Goal: Browse casually: Explore the website without a specific task or goal

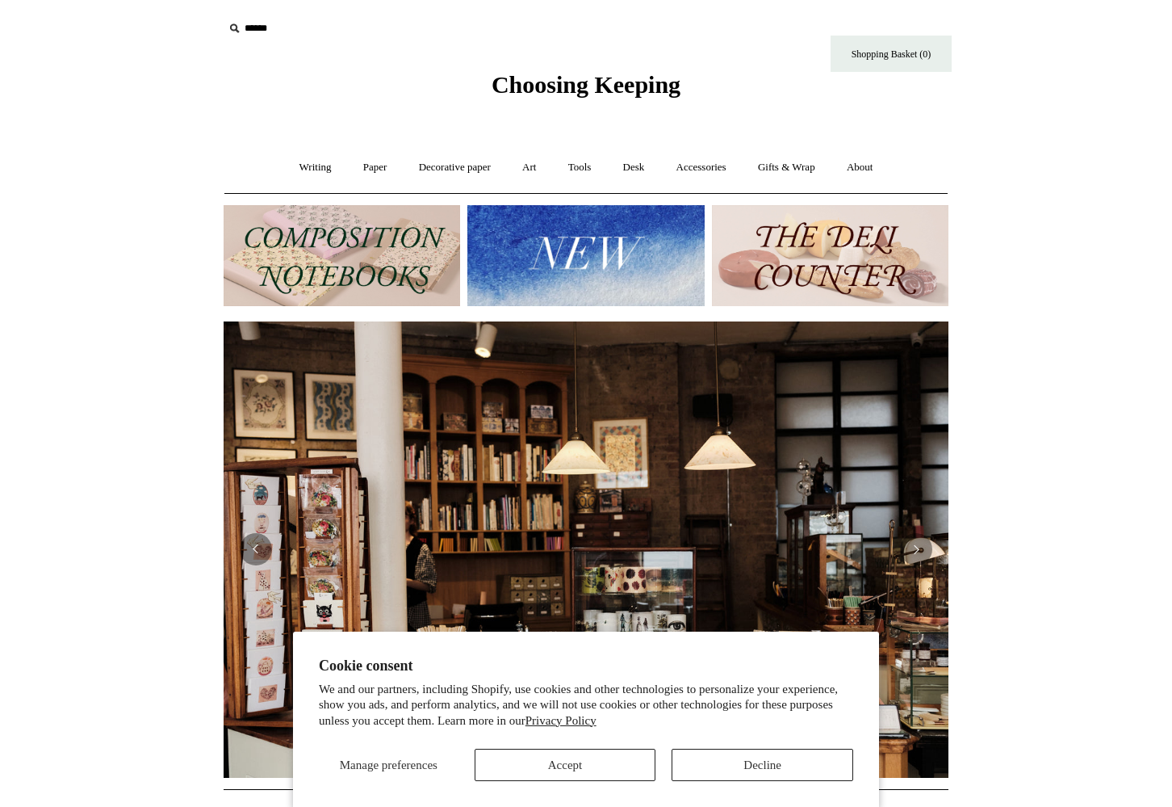
click at [577, 771] on button "Accept" at bounding box center [566, 764] width 182 height 32
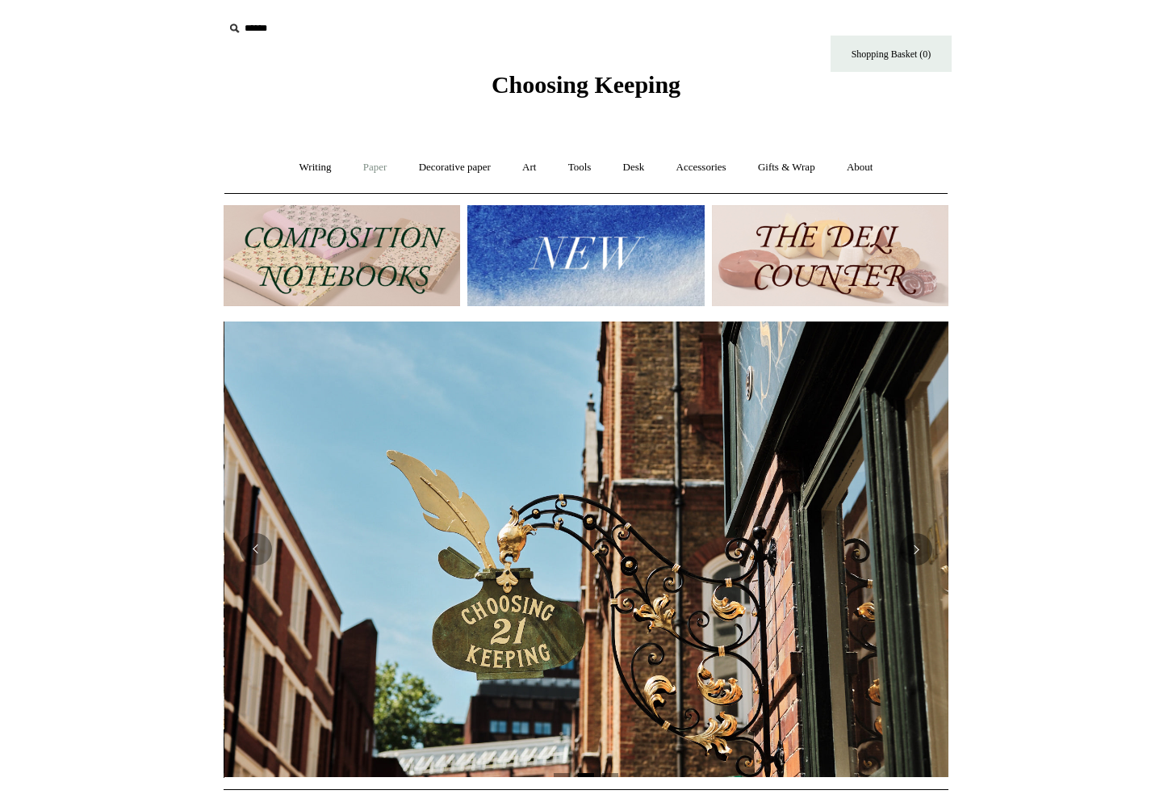
scroll to position [0, 725]
click at [524, 236] on img at bounding box center [586, 255] width 237 height 101
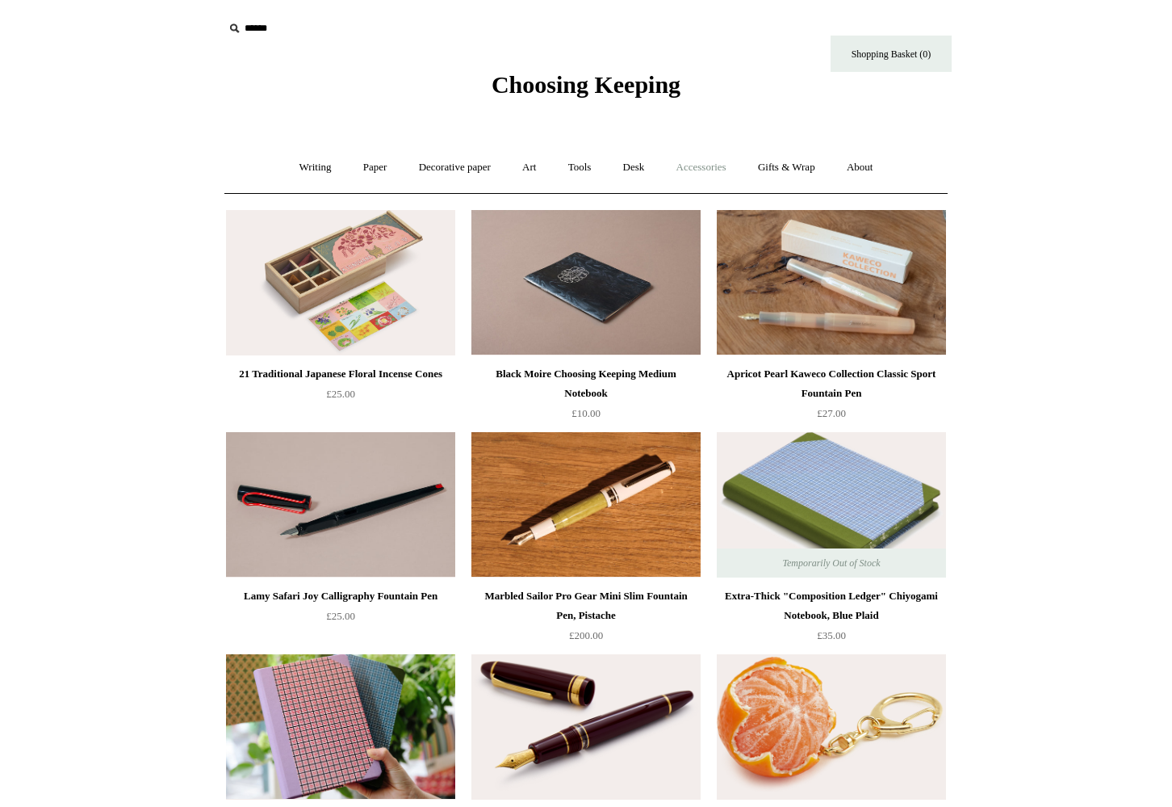
click at [713, 169] on link "Accessories +" at bounding box center [701, 167] width 79 height 43
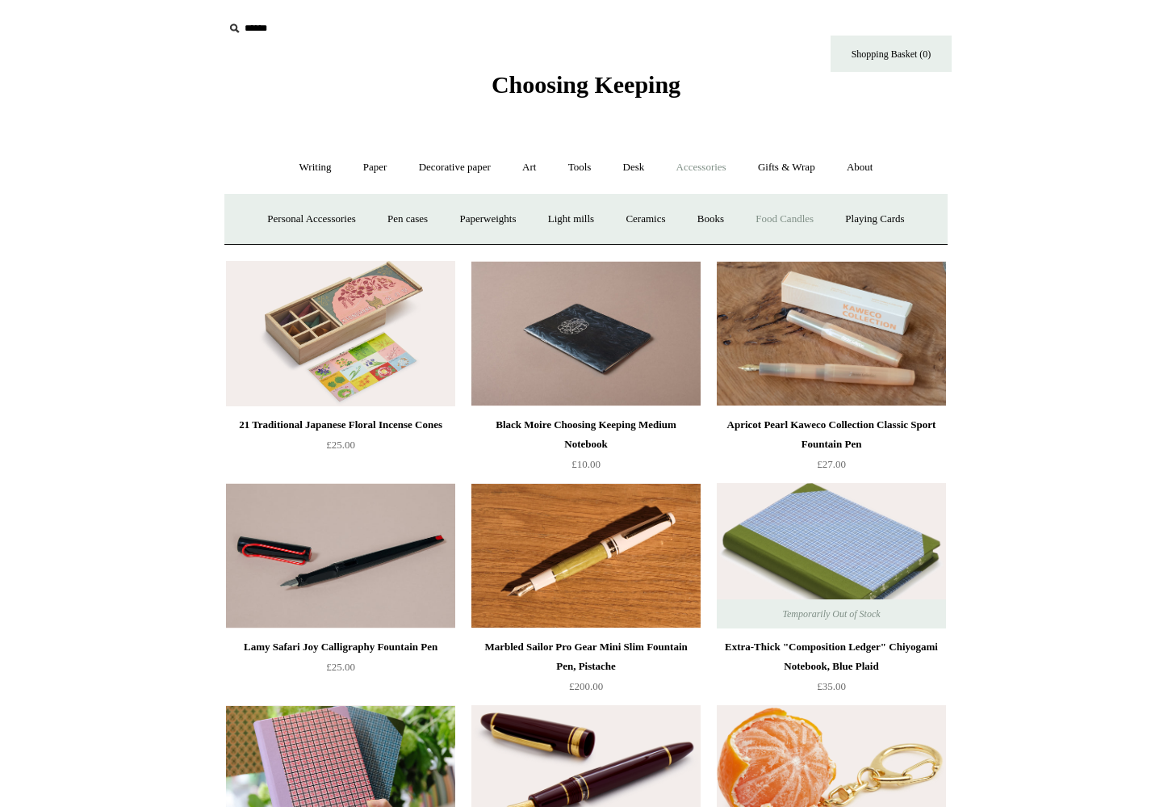
click at [777, 216] on link "Food Candles" at bounding box center [784, 219] width 87 height 43
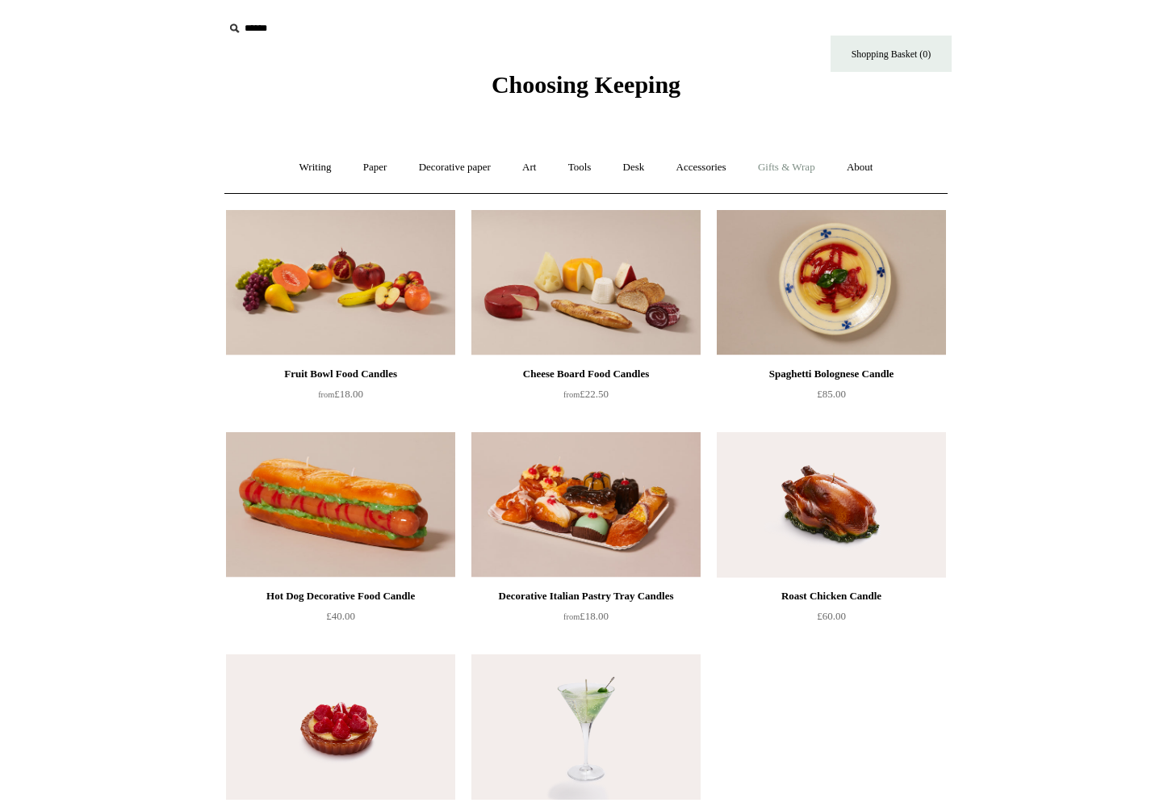
click at [787, 167] on link "Gifts & Wrap +" at bounding box center [787, 167] width 86 height 43
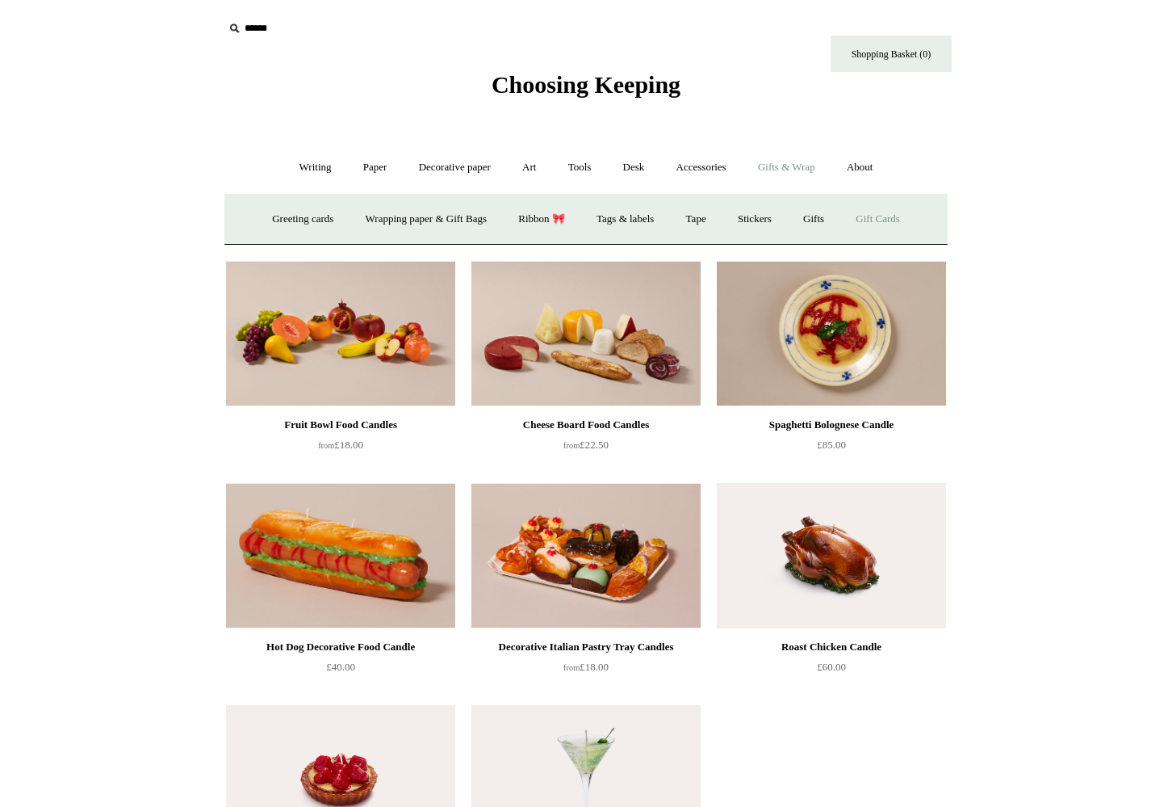
click at [899, 215] on link "Gift Cards" at bounding box center [877, 219] width 73 height 43
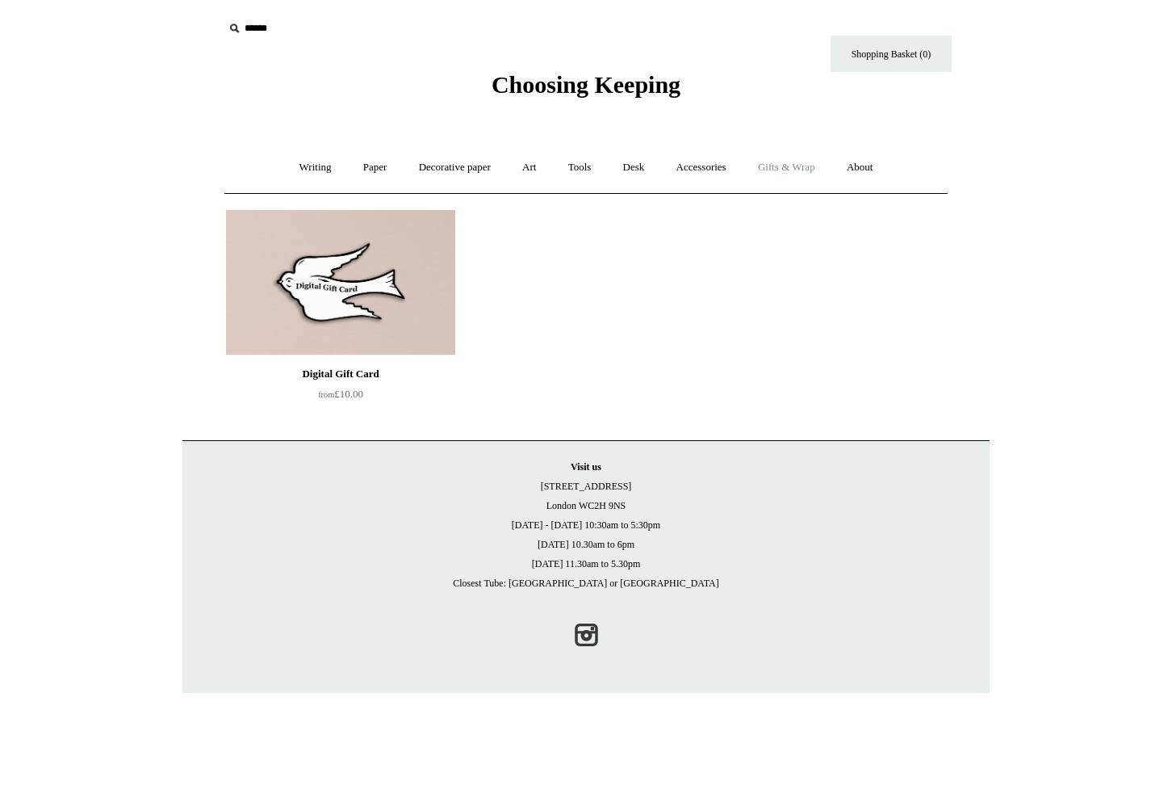
click at [782, 164] on link "Gifts & Wrap +" at bounding box center [787, 167] width 86 height 43
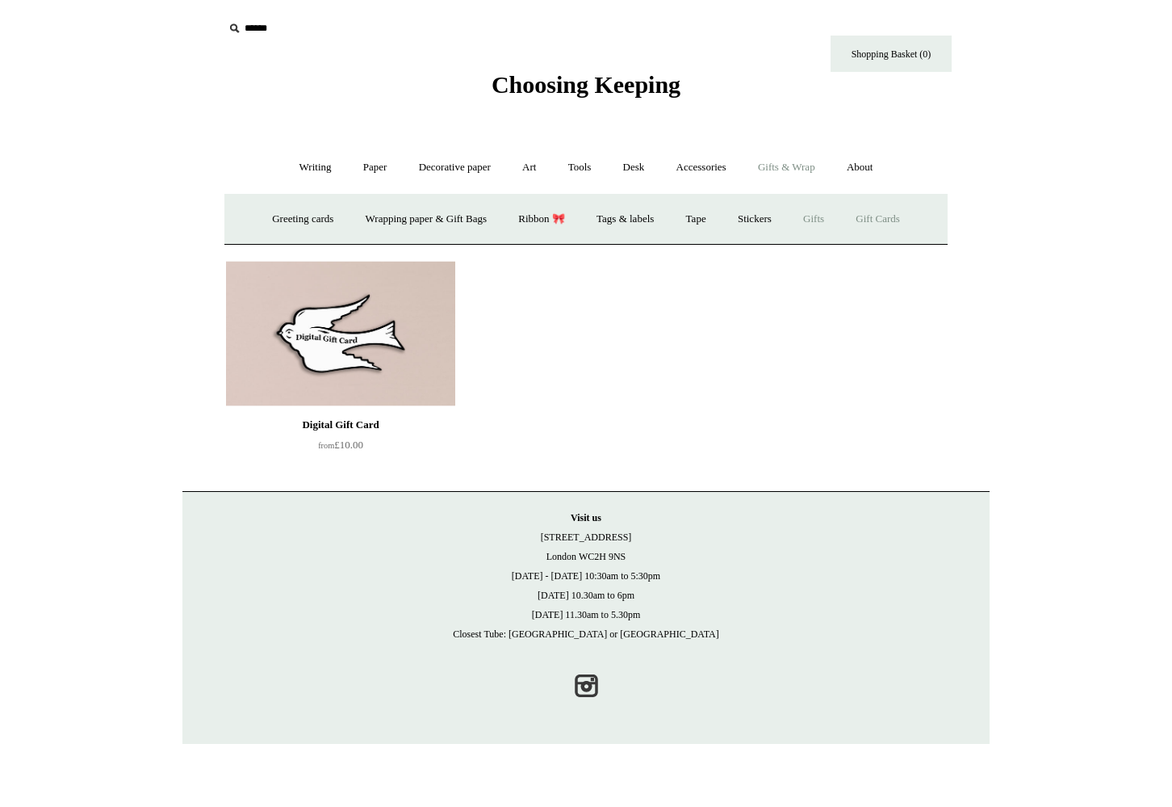
click at [829, 219] on link "Gifts +" at bounding box center [814, 219] width 50 height 43
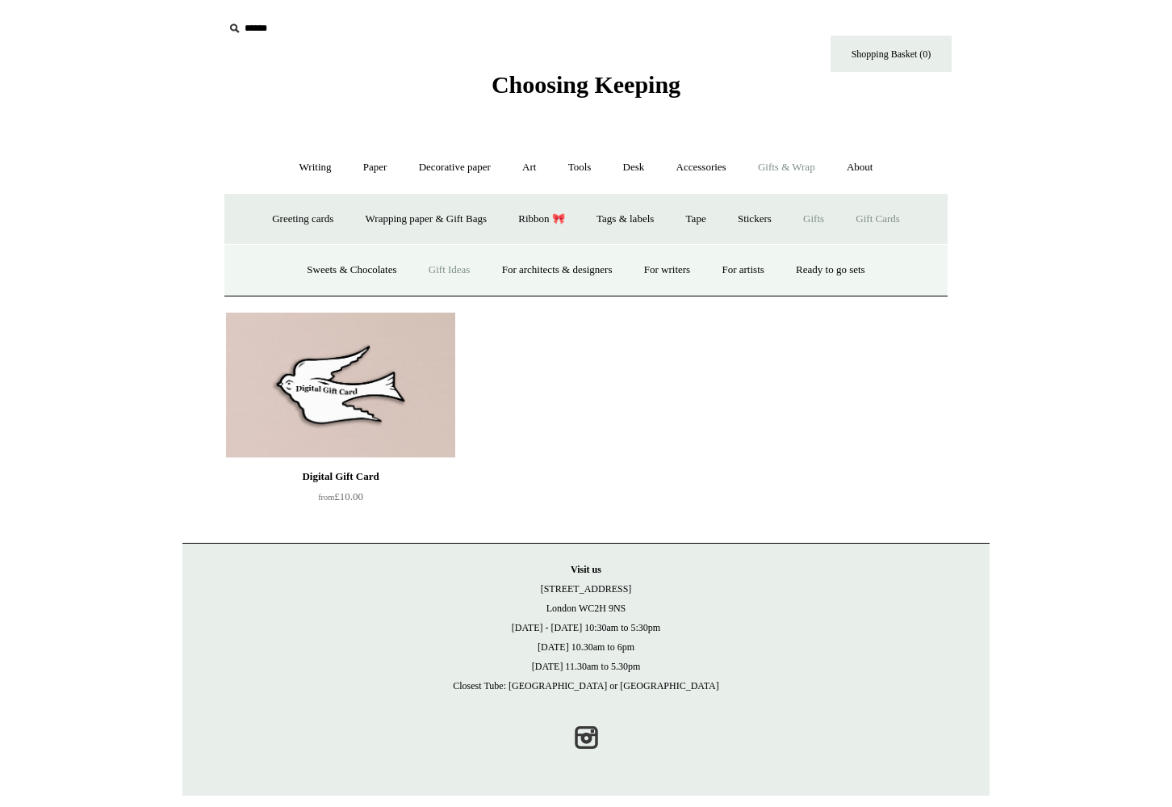
click at [447, 271] on link "Gift Ideas" at bounding box center [449, 270] width 71 height 43
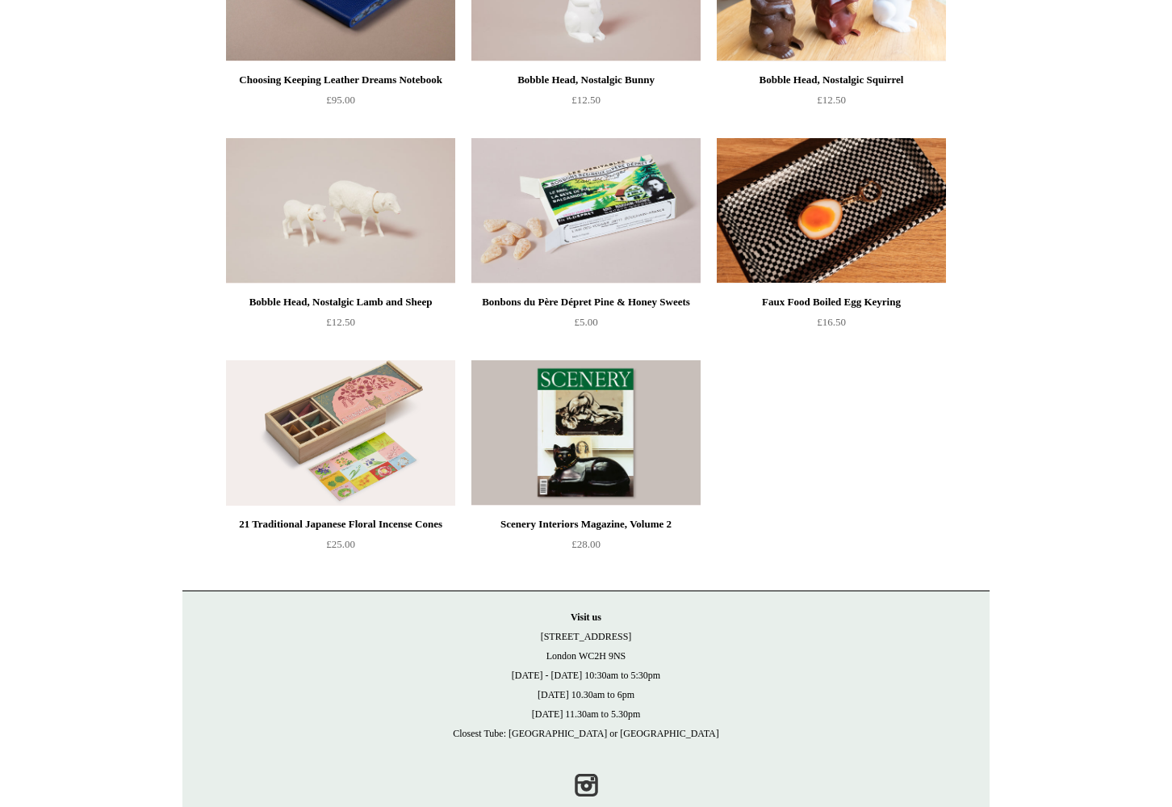
scroll to position [955, 0]
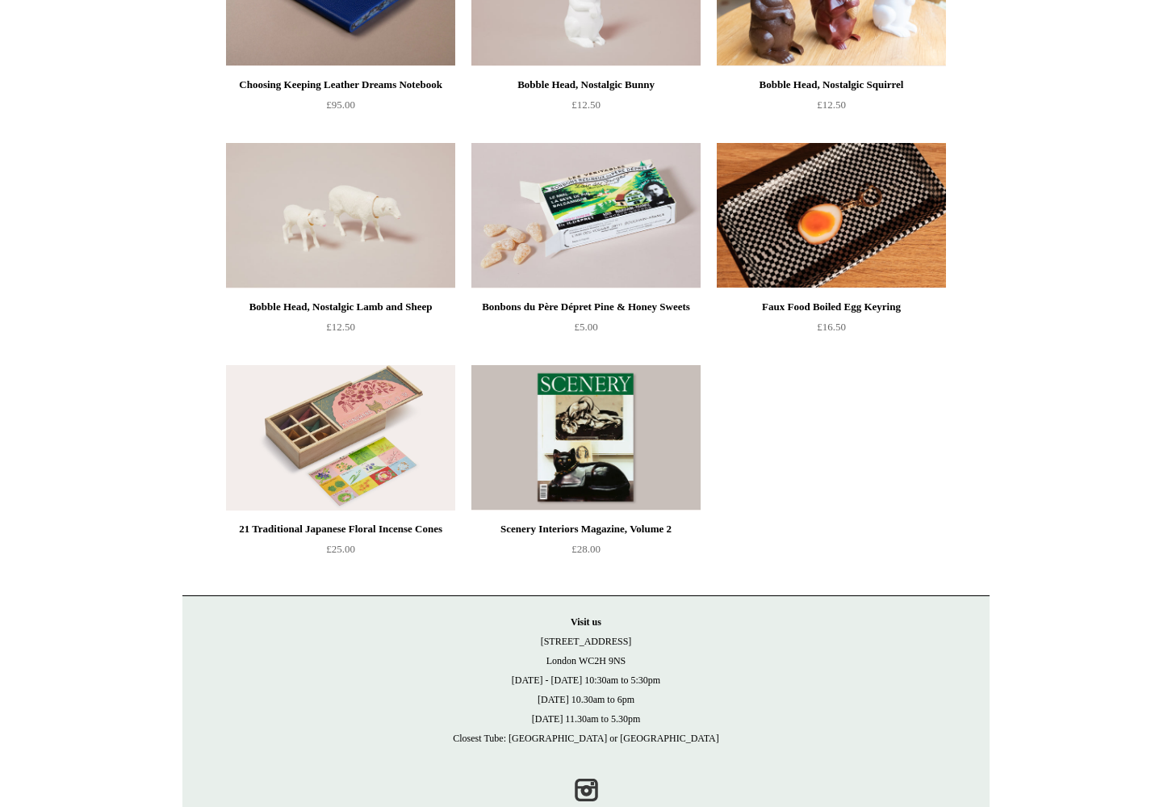
click at [386, 415] on img at bounding box center [340, 437] width 229 height 145
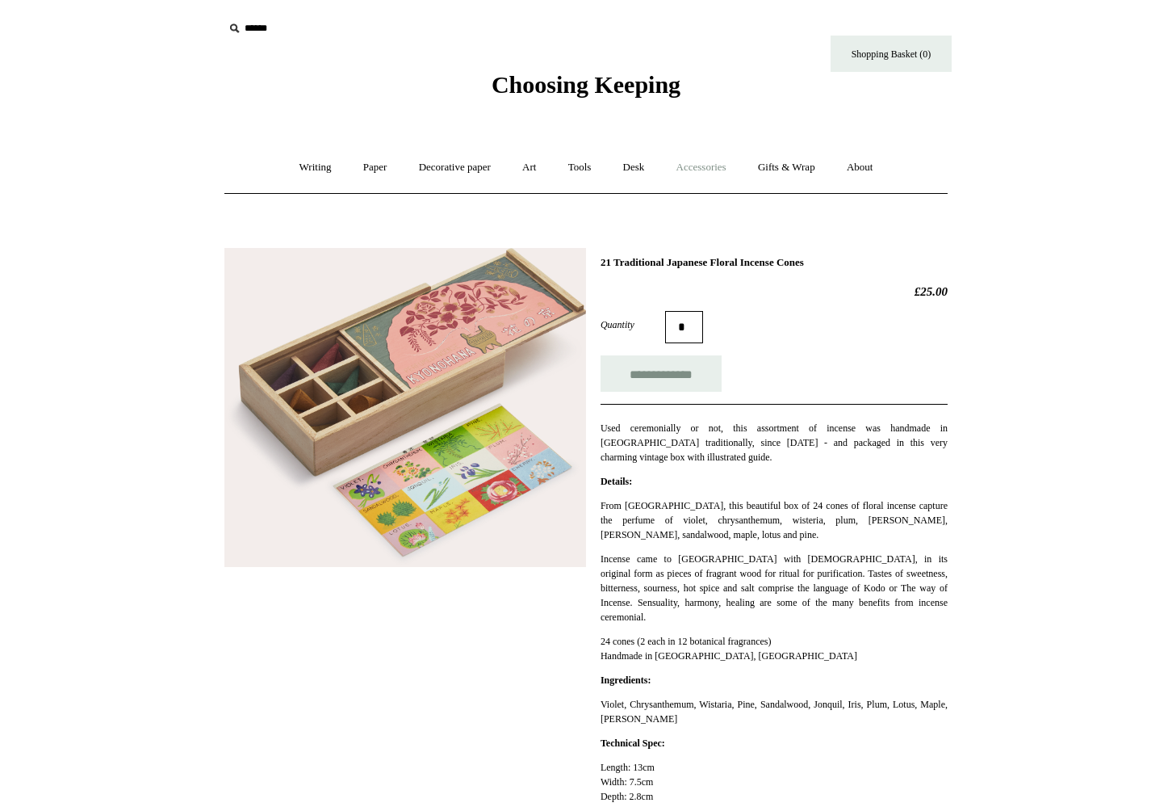
click at [720, 175] on link "Accessories +" at bounding box center [701, 167] width 79 height 43
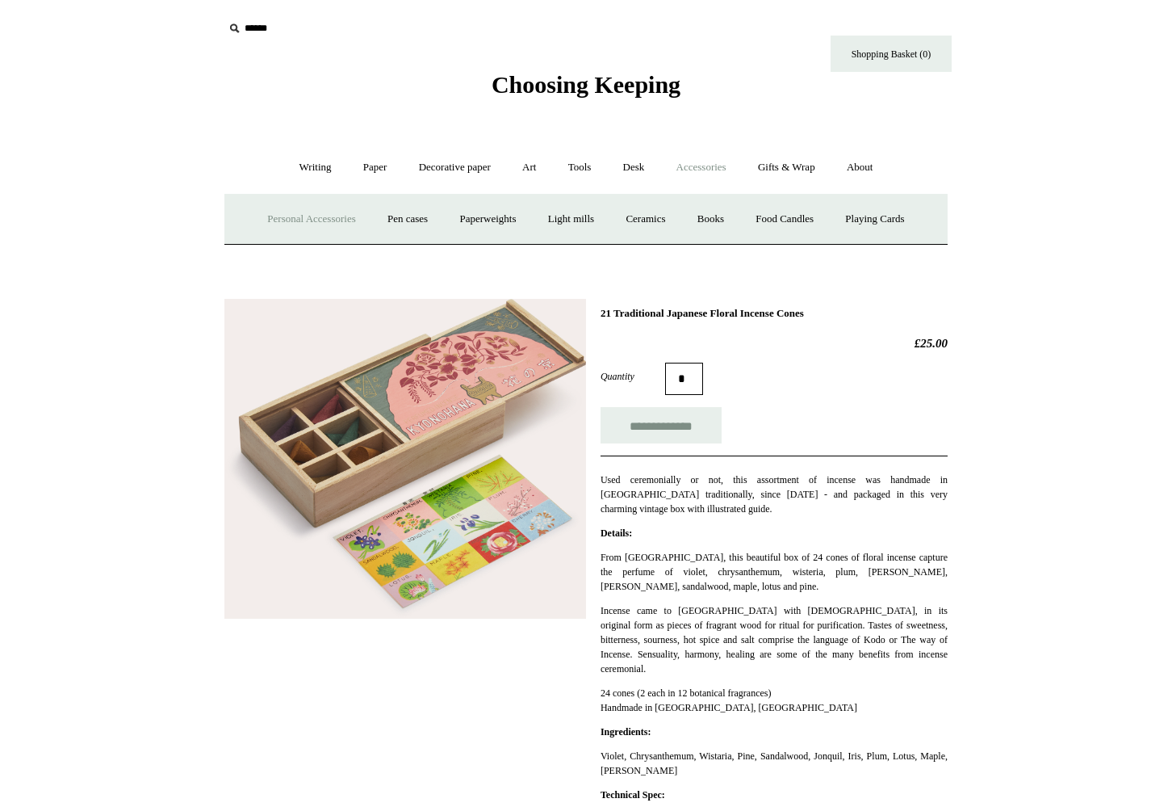
click at [270, 222] on link "Personal Accessories +" at bounding box center [311, 219] width 117 height 43
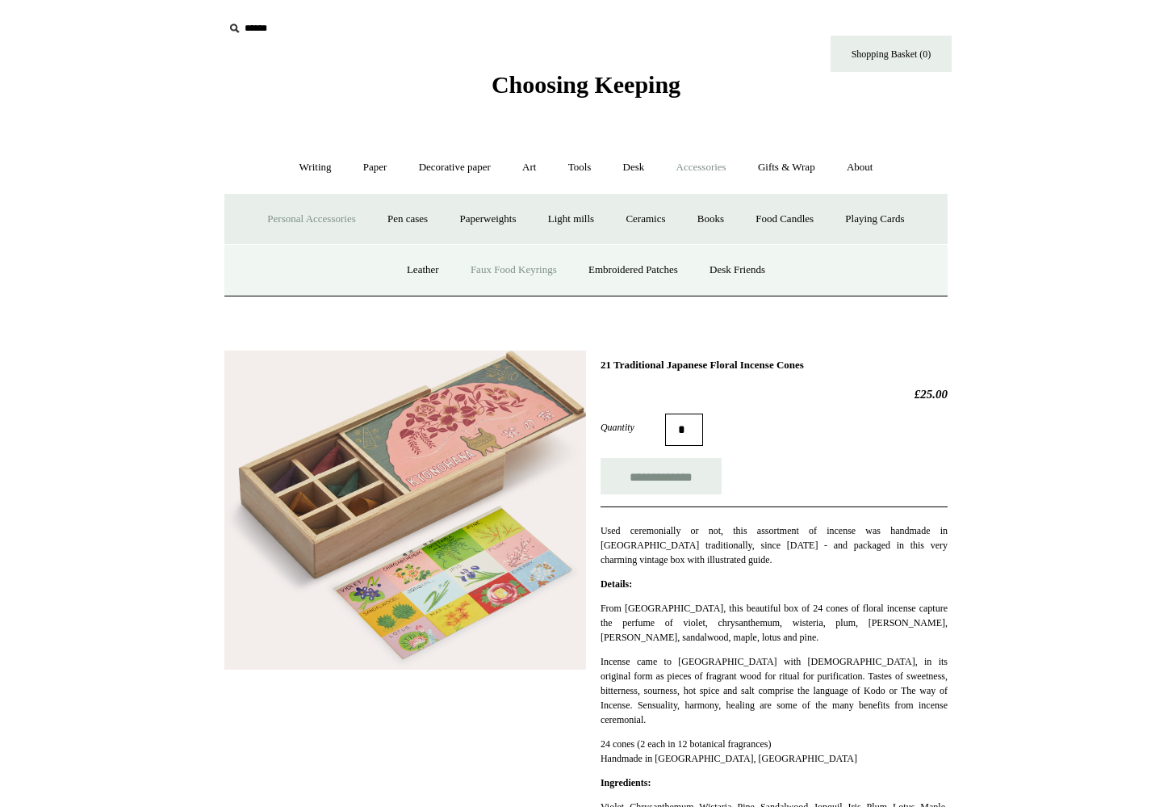
click at [522, 265] on link "Faux Food Keyrings" at bounding box center [513, 270] width 115 height 43
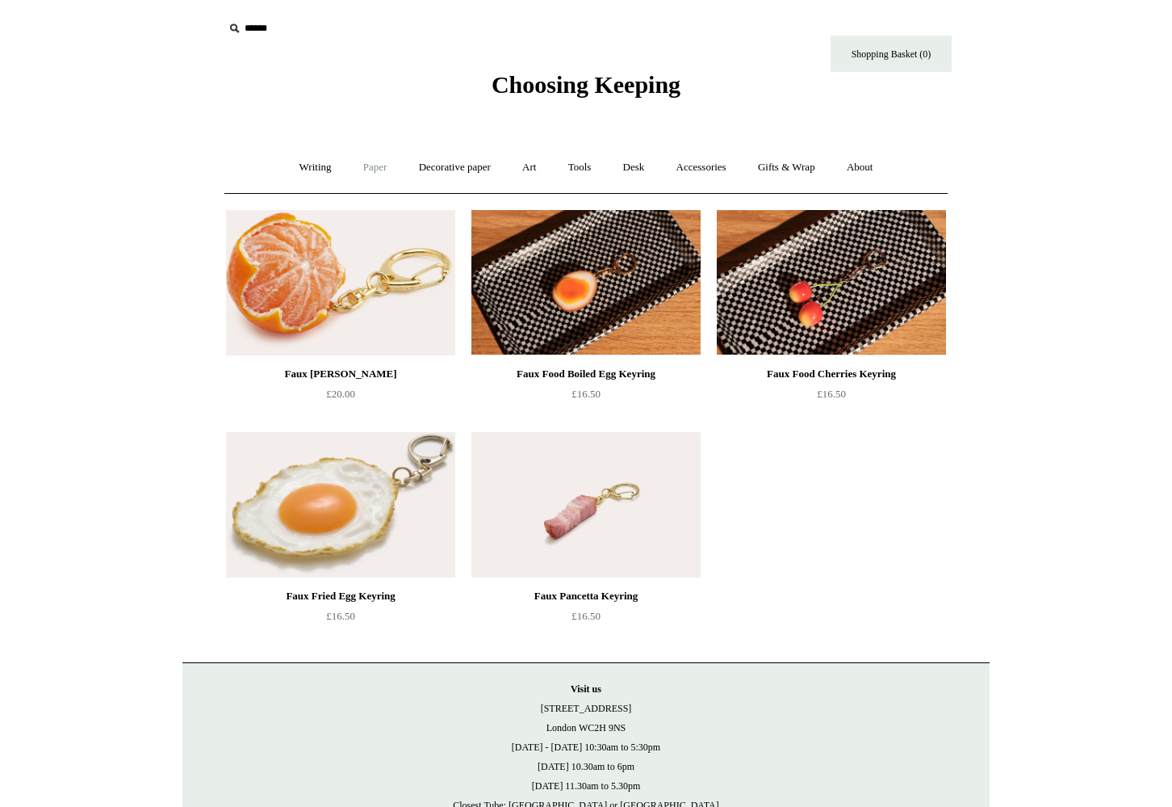
click at [382, 165] on link "Paper +" at bounding box center [375, 167] width 53 height 43
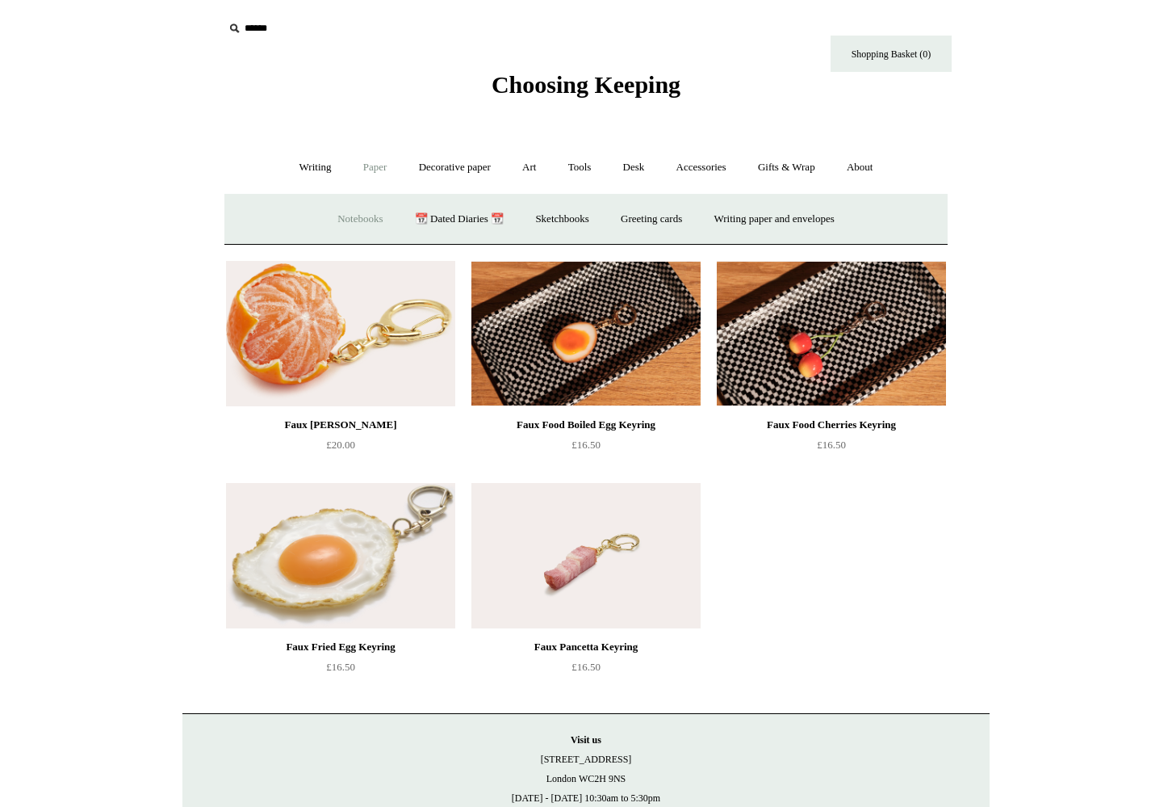
click at [363, 216] on link "Notebooks +" at bounding box center [360, 219] width 74 height 43
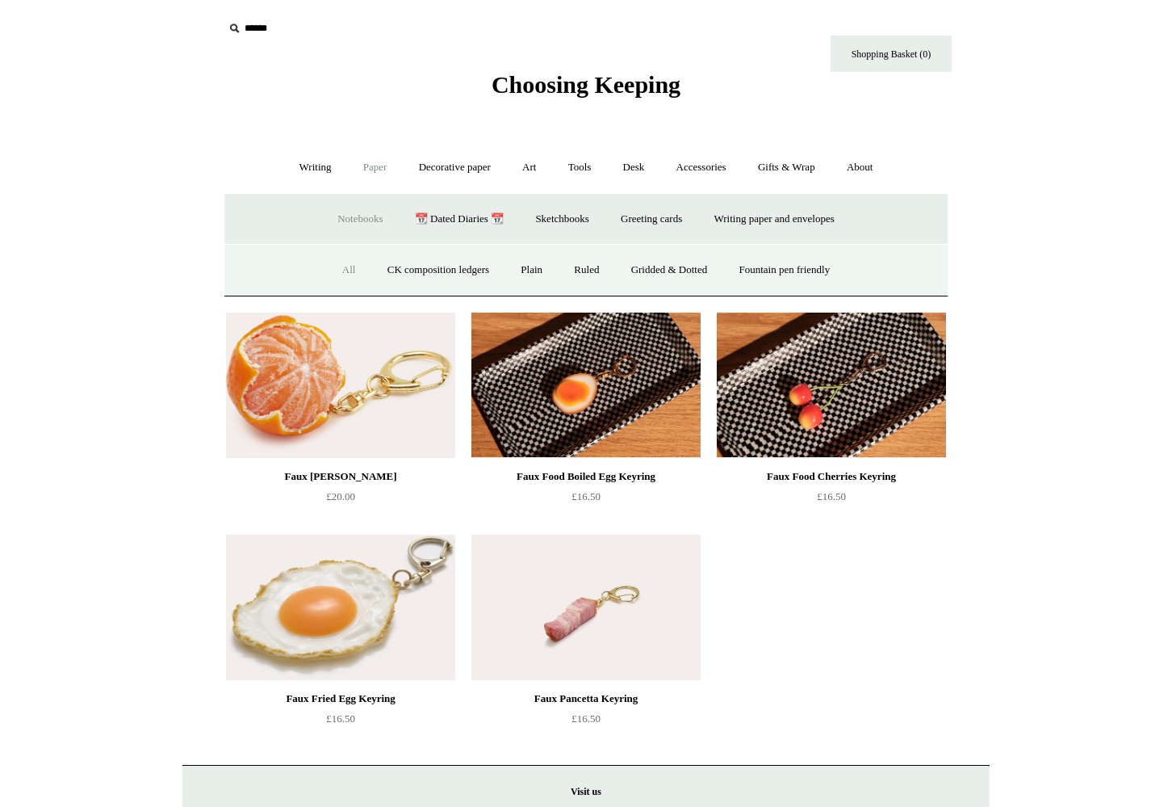
click at [335, 268] on link "All" at bounding box center [349, 270] width 43 height 43
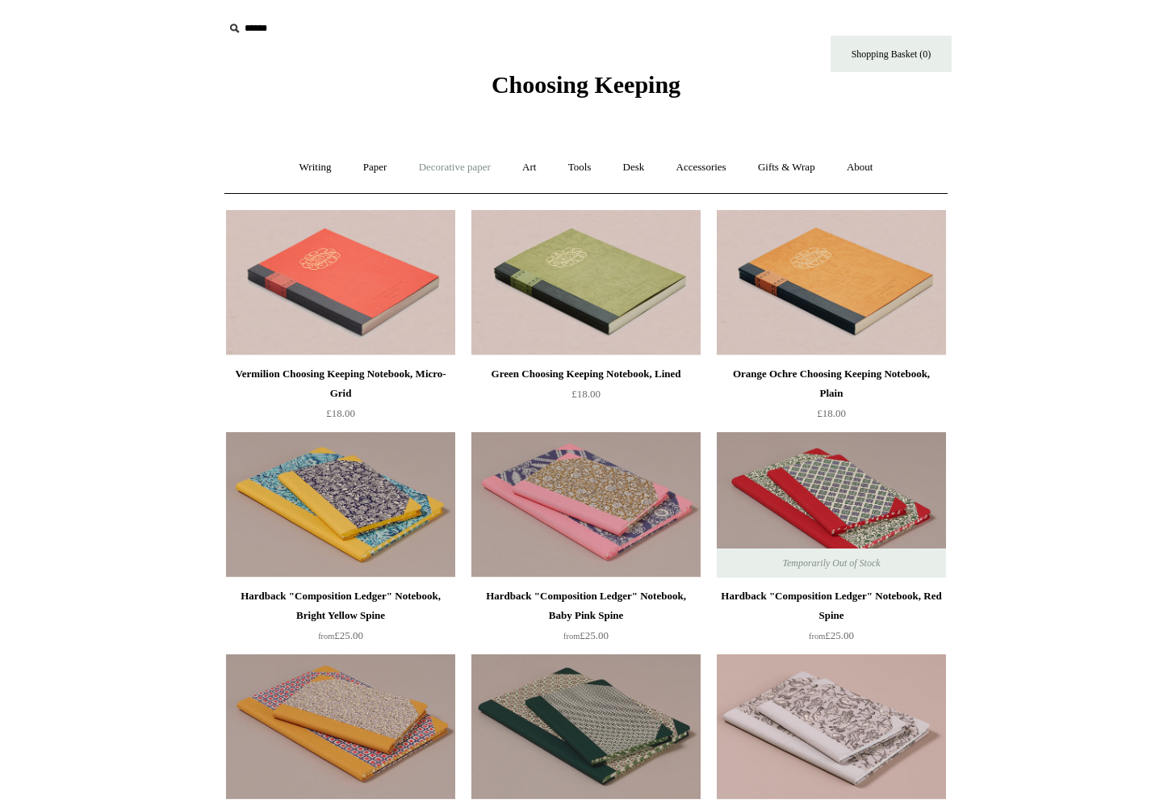
click at [450, 167] on link "Decorative paper +" at bounding box center [455, 167] width 101 height 43
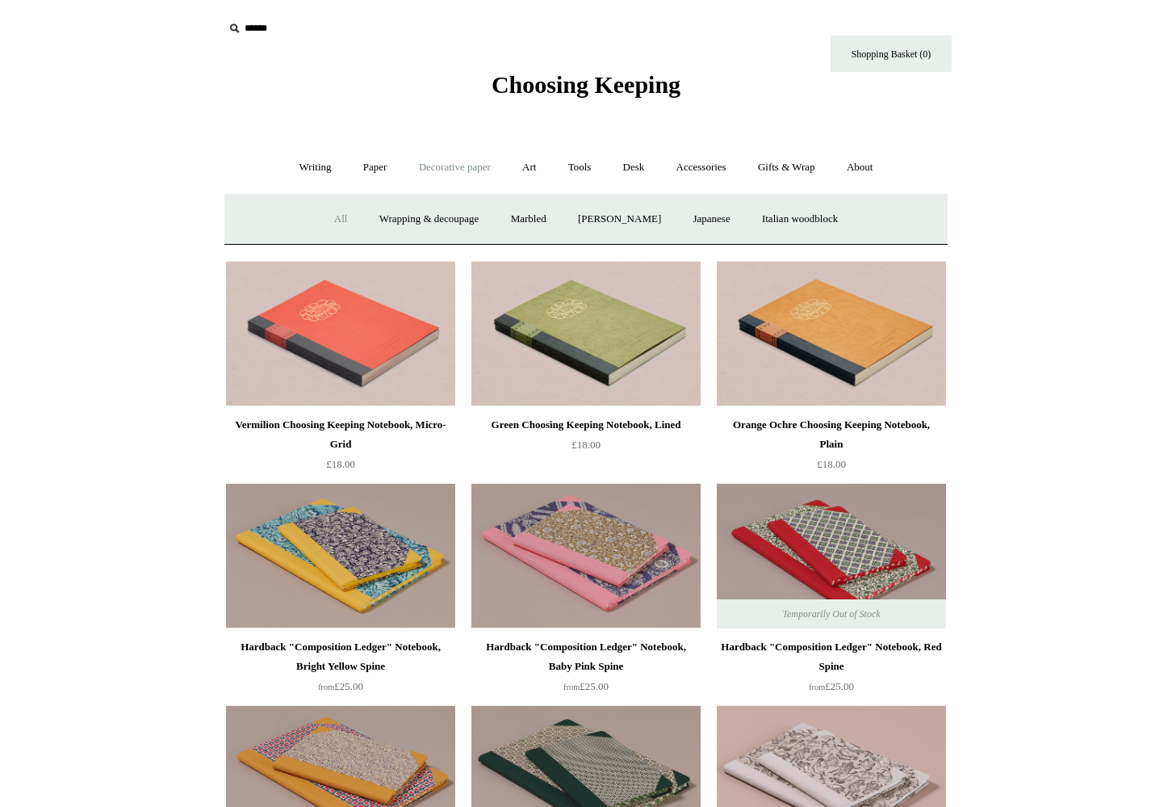
click at [333, 217] on link "All" at bounding box center [341, 219] width 43 height 43
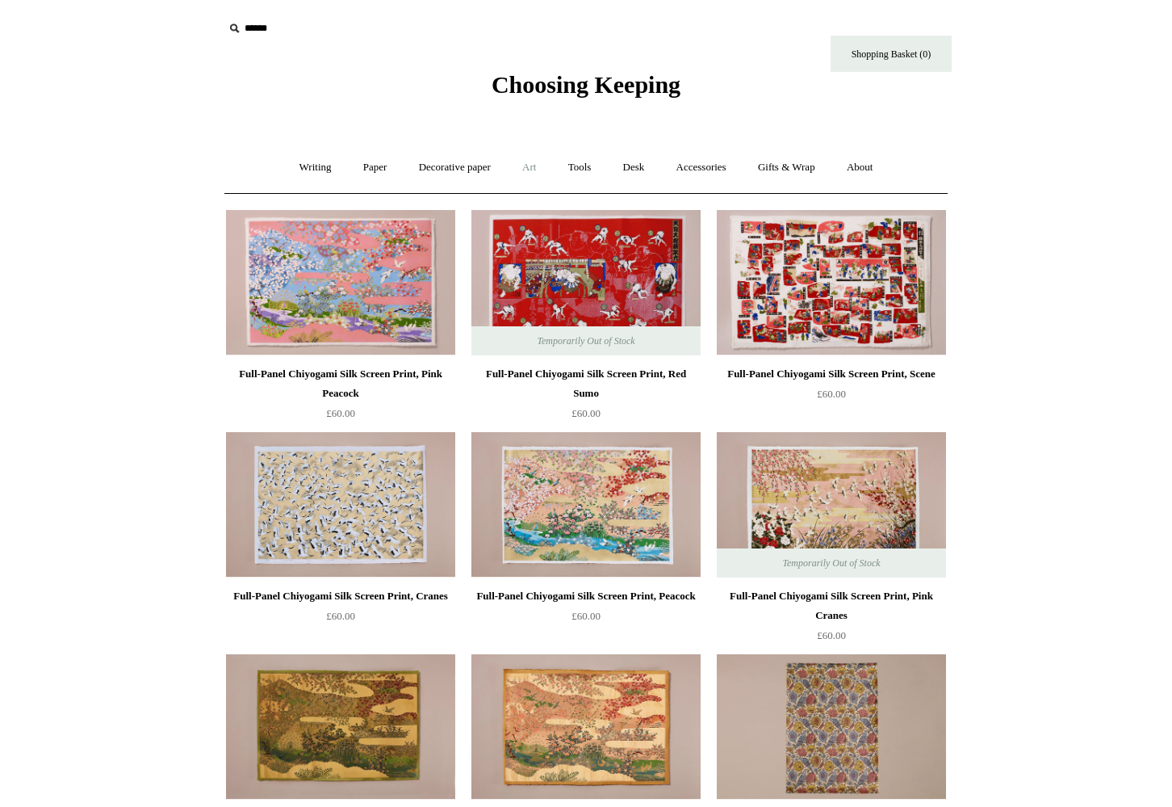
click at [530, 167] on link "Art +" at bounding box center [529, 167] width 43 height 43
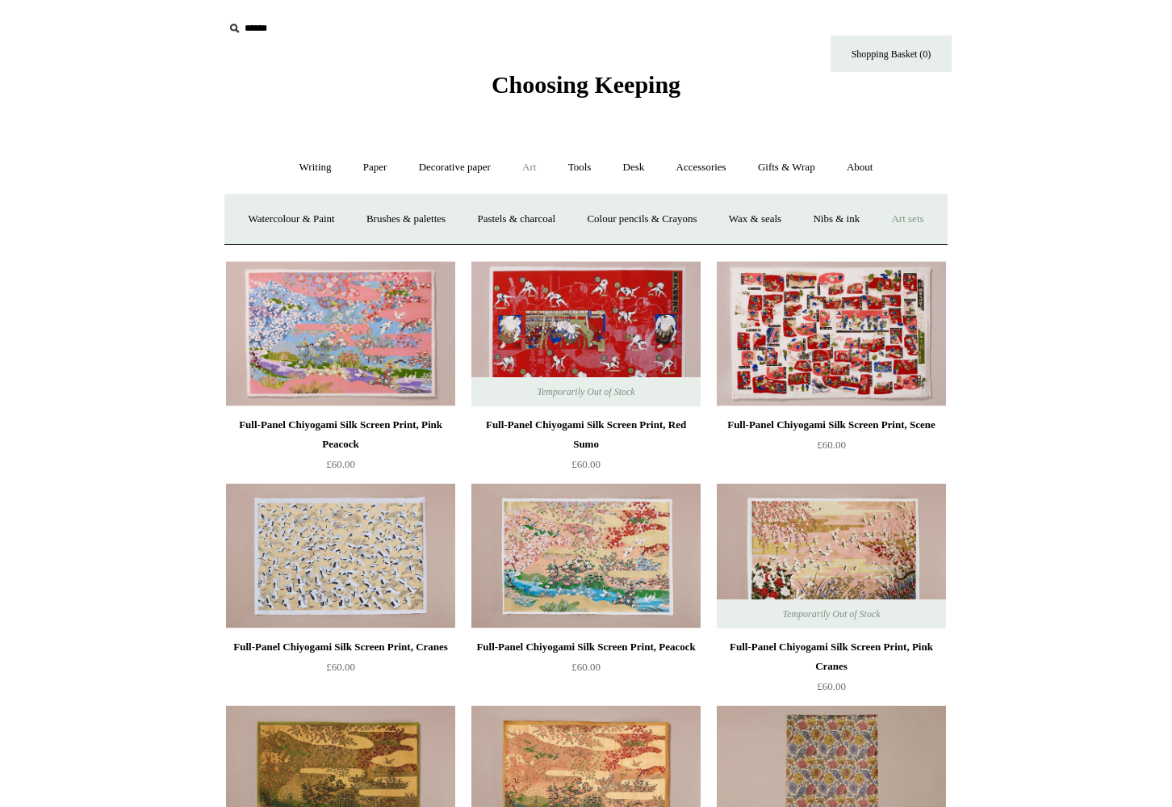
click at [877, 241] on link "Art sets" at bounding box center [907, 219] width 61 height 43
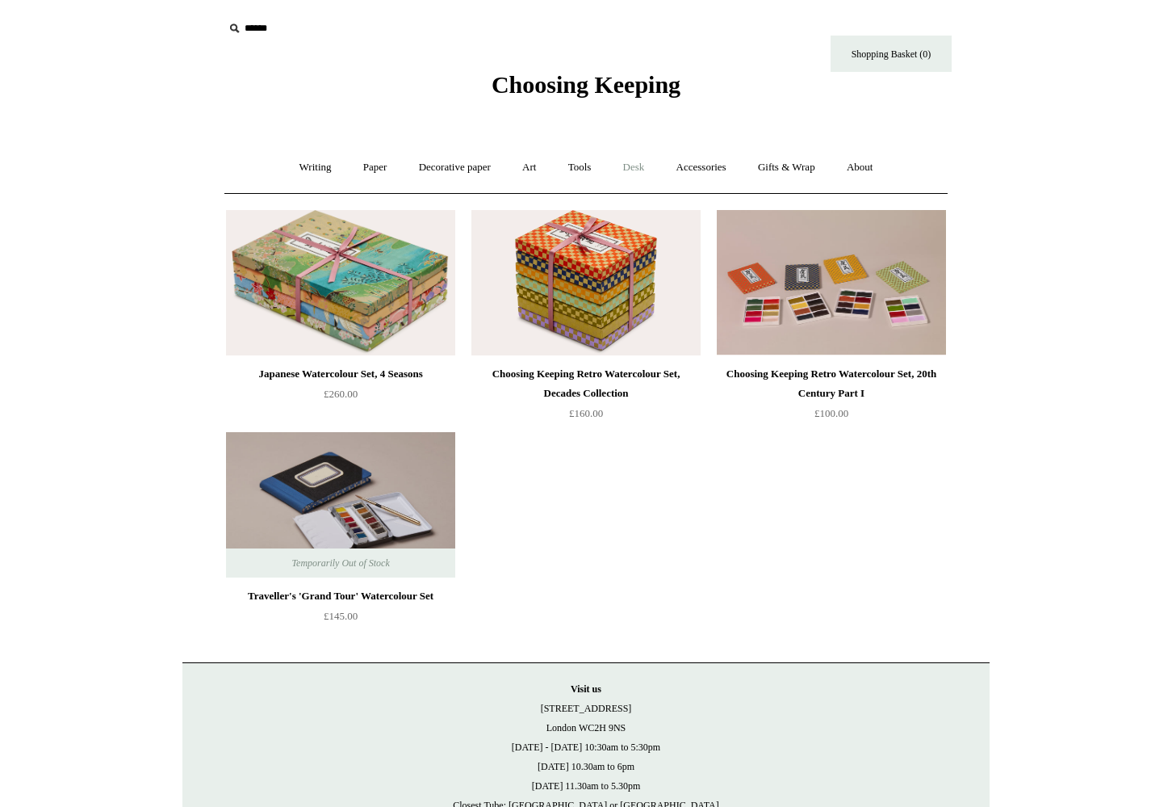
click at [646, 172] on link "Desk +" at bounding box center [634, 167] width 51 height 43
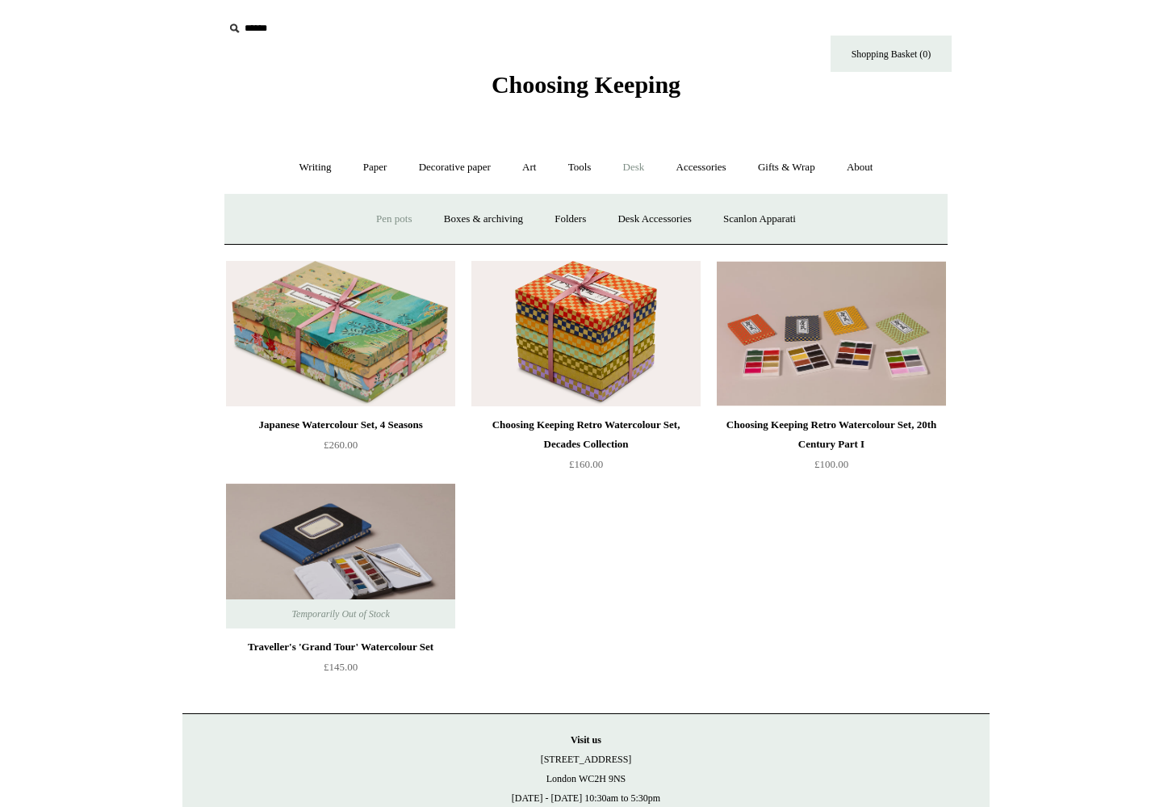
click at [396, 219] on link "Pen pots" at bounding box center [394, 219] width 65 height 43
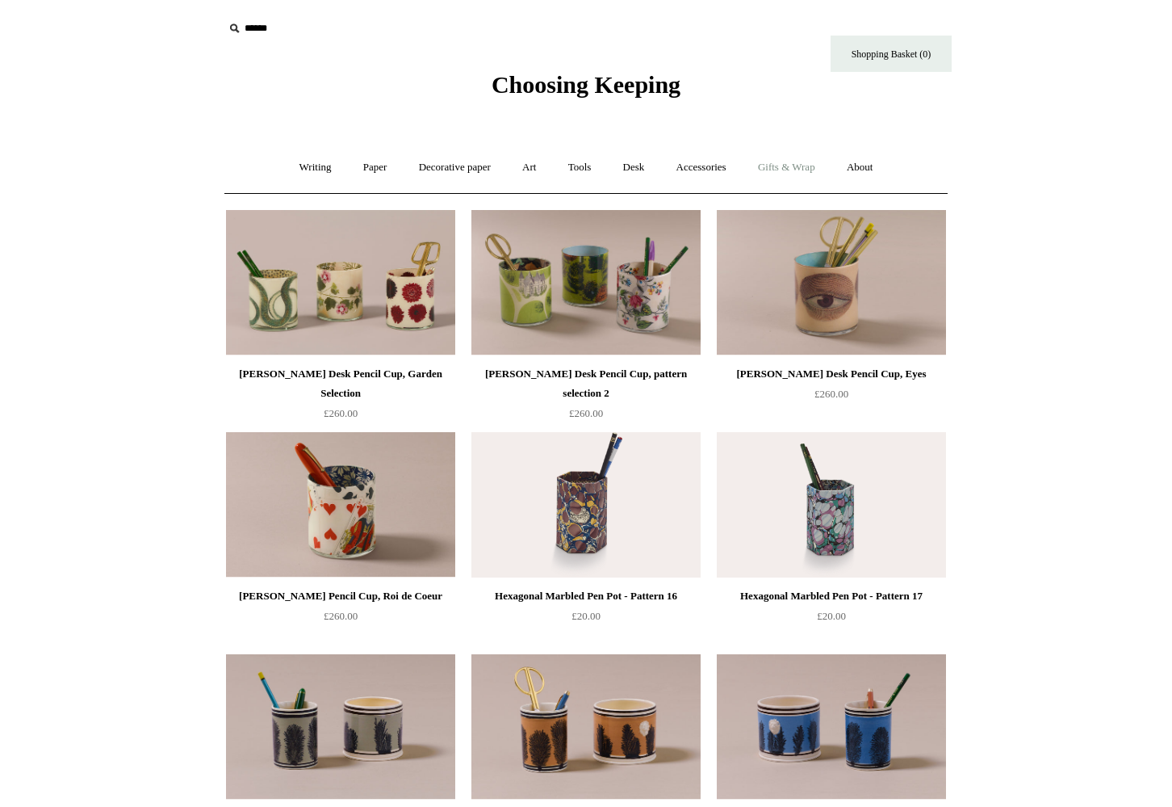
click at [786, 170] on link "Gifts & Wrap +" at bounding box center [787, 167] width 86 height 43
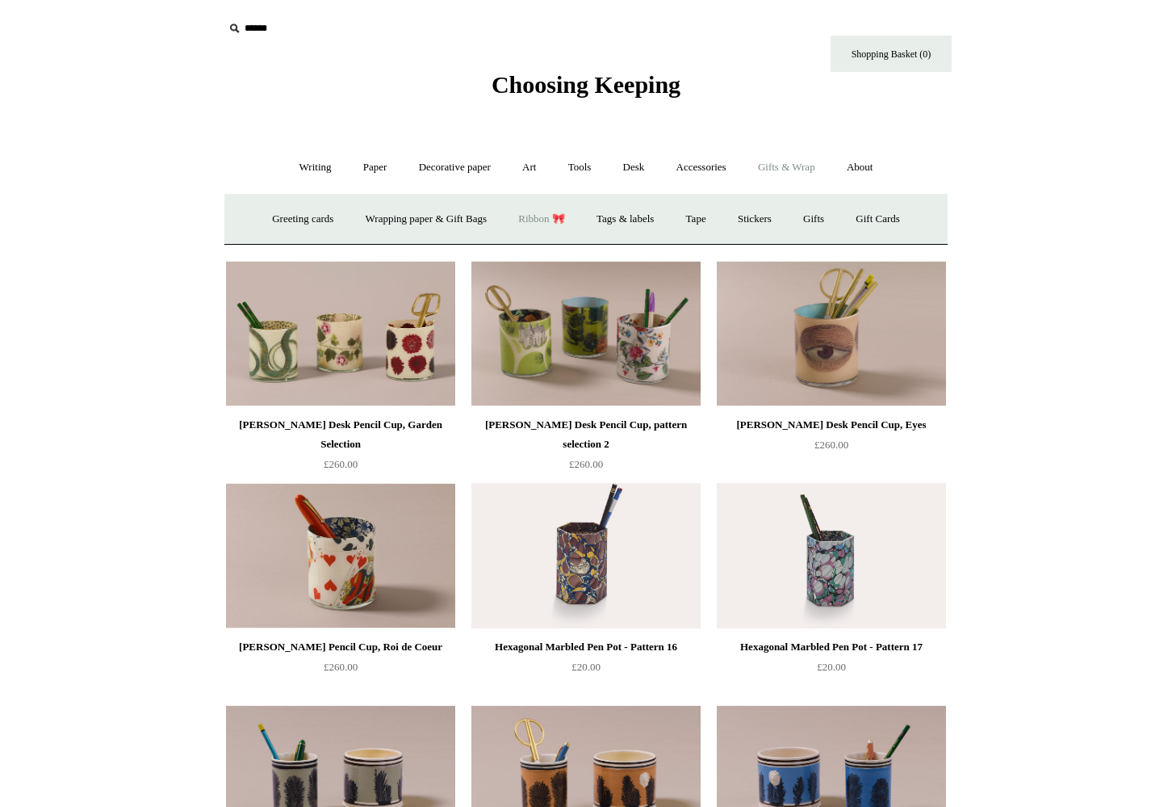
click at [560, 216] on link "Ribbon 🎀" at bounding box center [542, 219] width 76 height 43
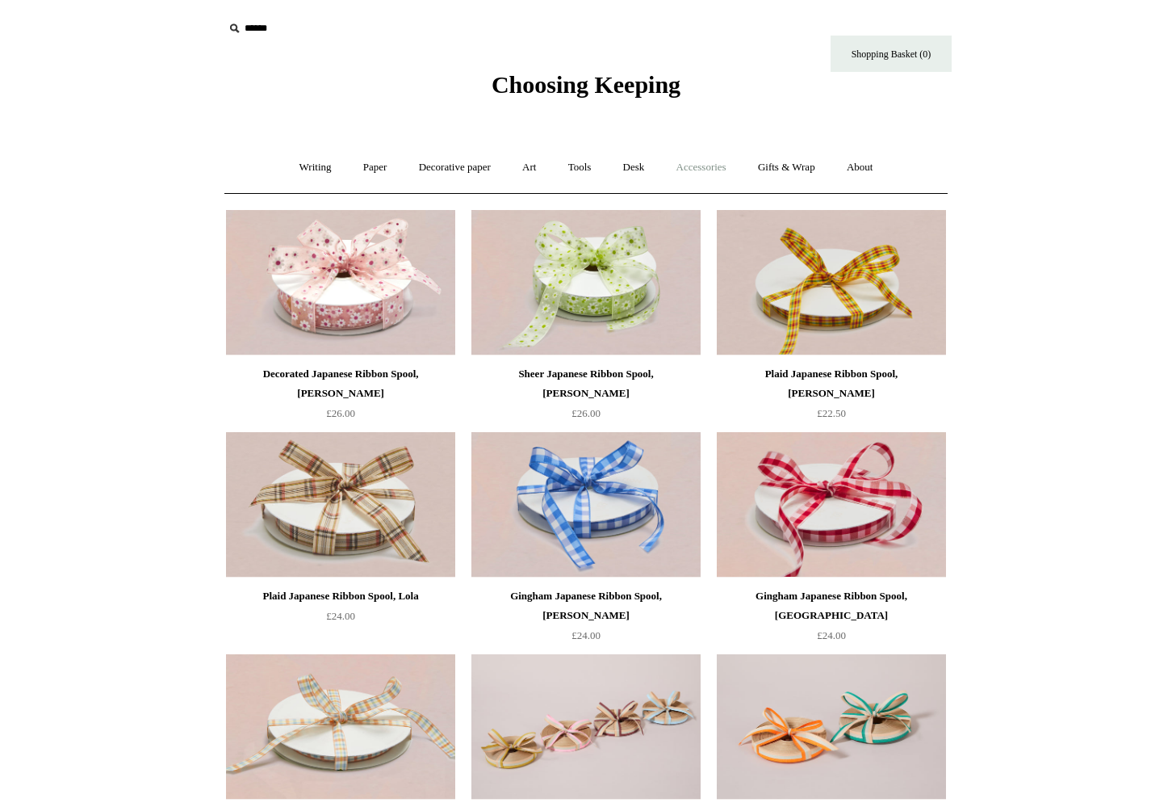
click at [703, 168] on link "Accessories +" at bounding box center [701, 167] width 79 height 43
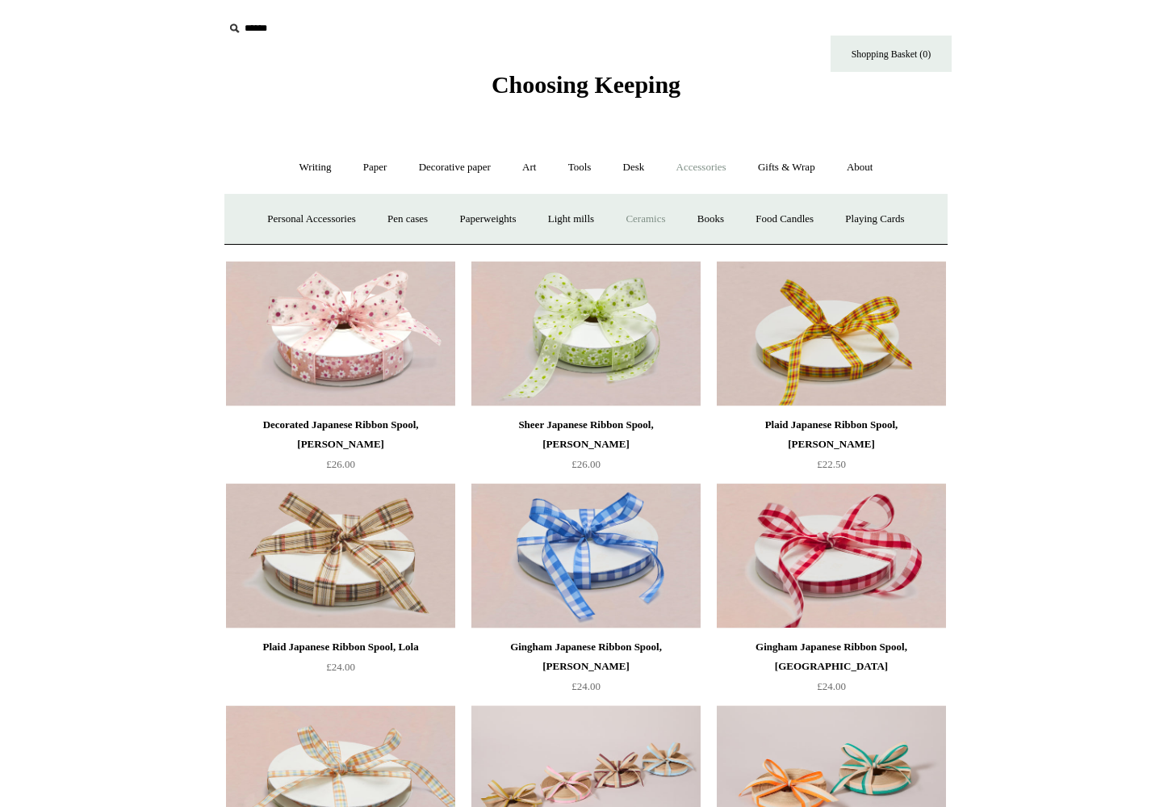
click at [655, 219] on link "Ceramics +" at bounding box center [645, 219] width 69 height 43
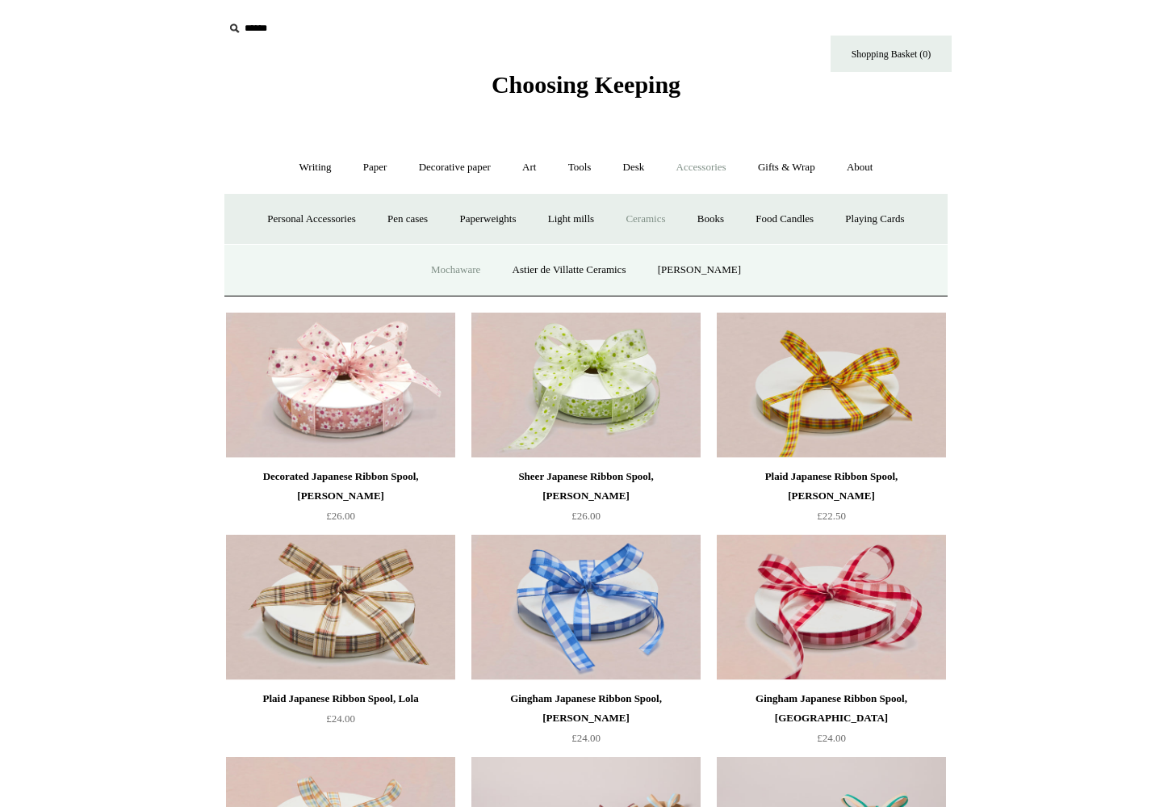
click at [470, 263] on link "Mochaware" at bounding box center [456, 270] width 78 height 43
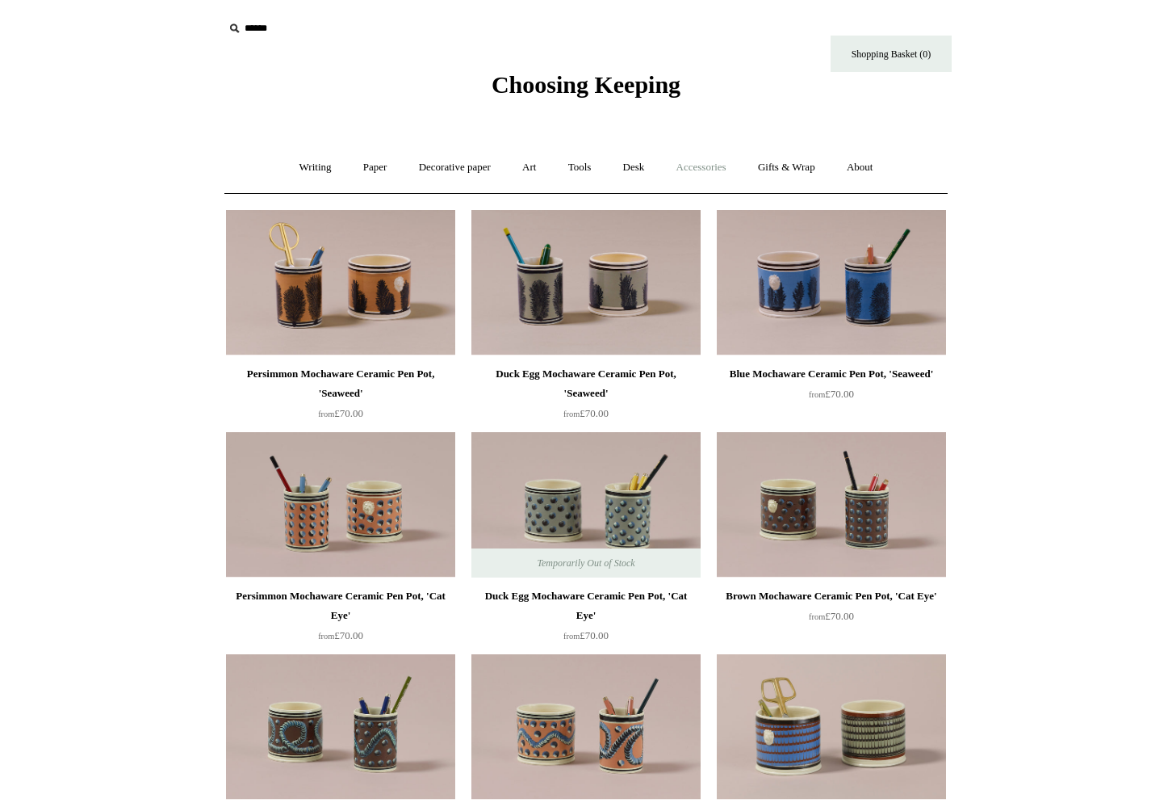
click at [697, 161] on link "Accessories +" at bounding box center [701, 167] width 79 height 43
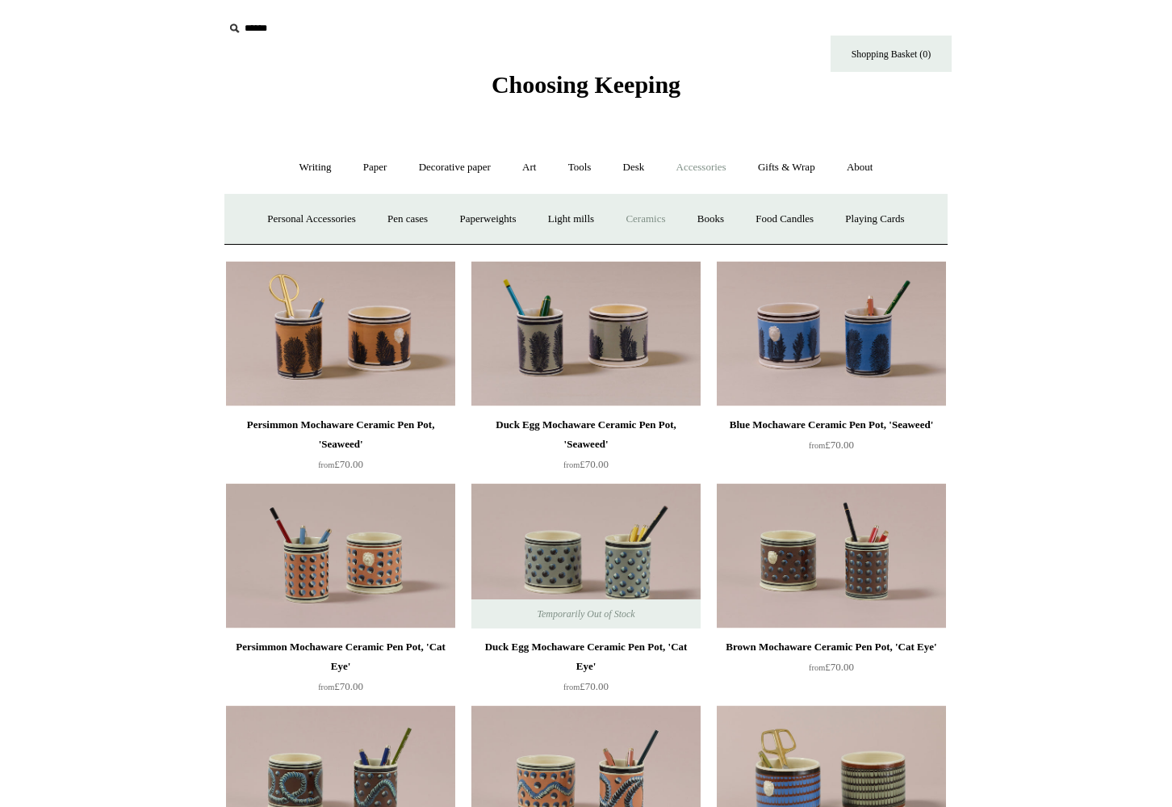
click at [652, 215] on link "Ceramics +" at bounding box center [645, 219] width 69 height 43
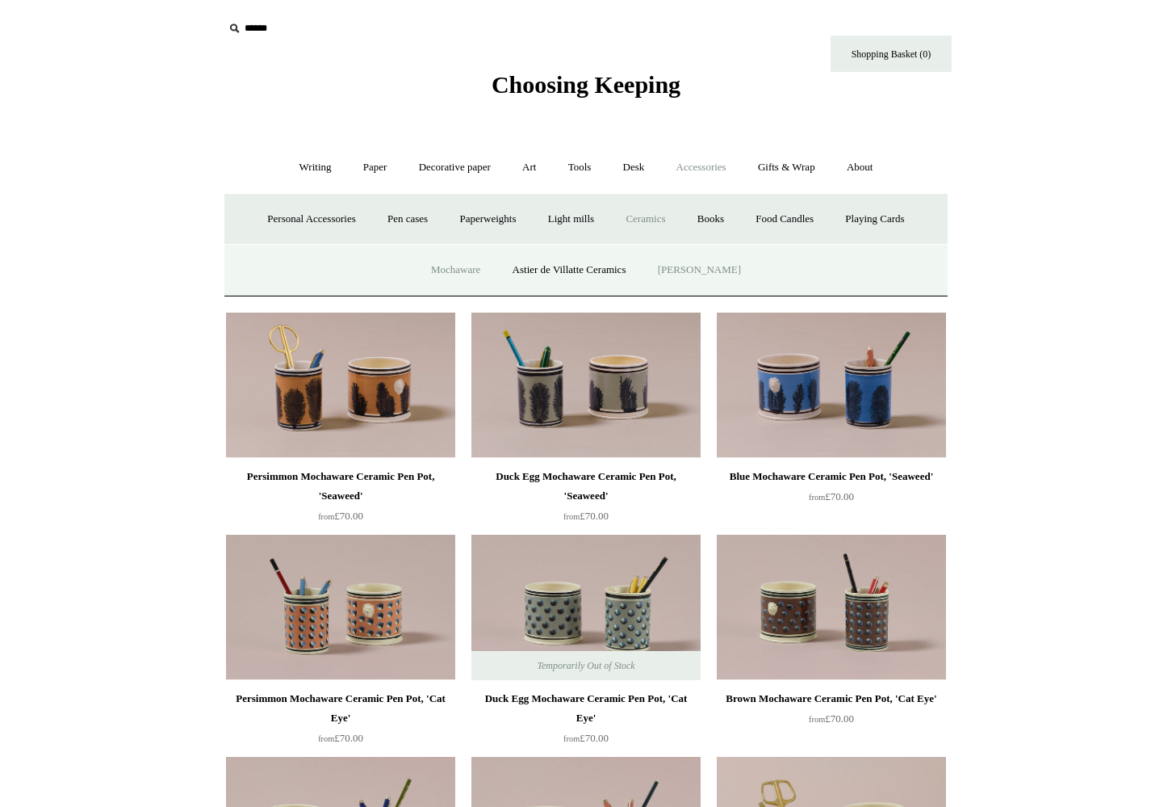
click at [697, 269] on link "[PERSON_NAME]" at bounding box center [700, 270] width 112 height 43
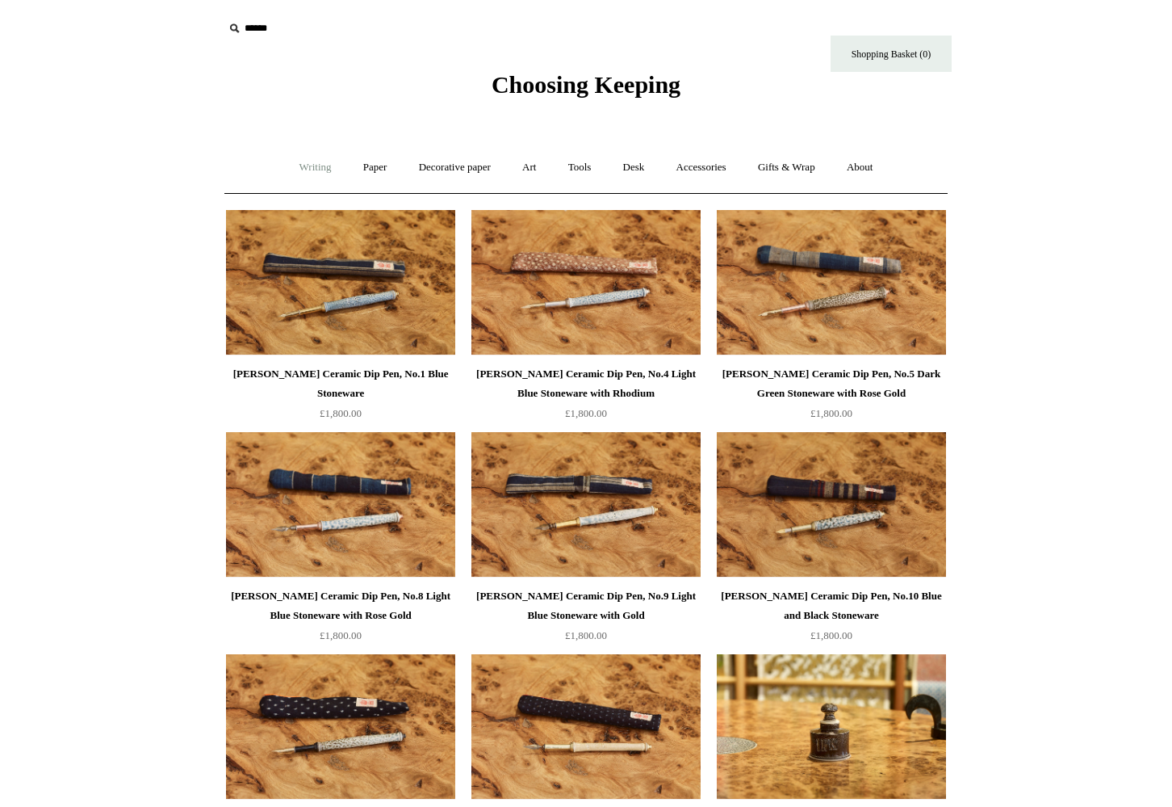
click at [304, 164] on link "Writing +" at bounding box center [315, 167] width 61 height 43
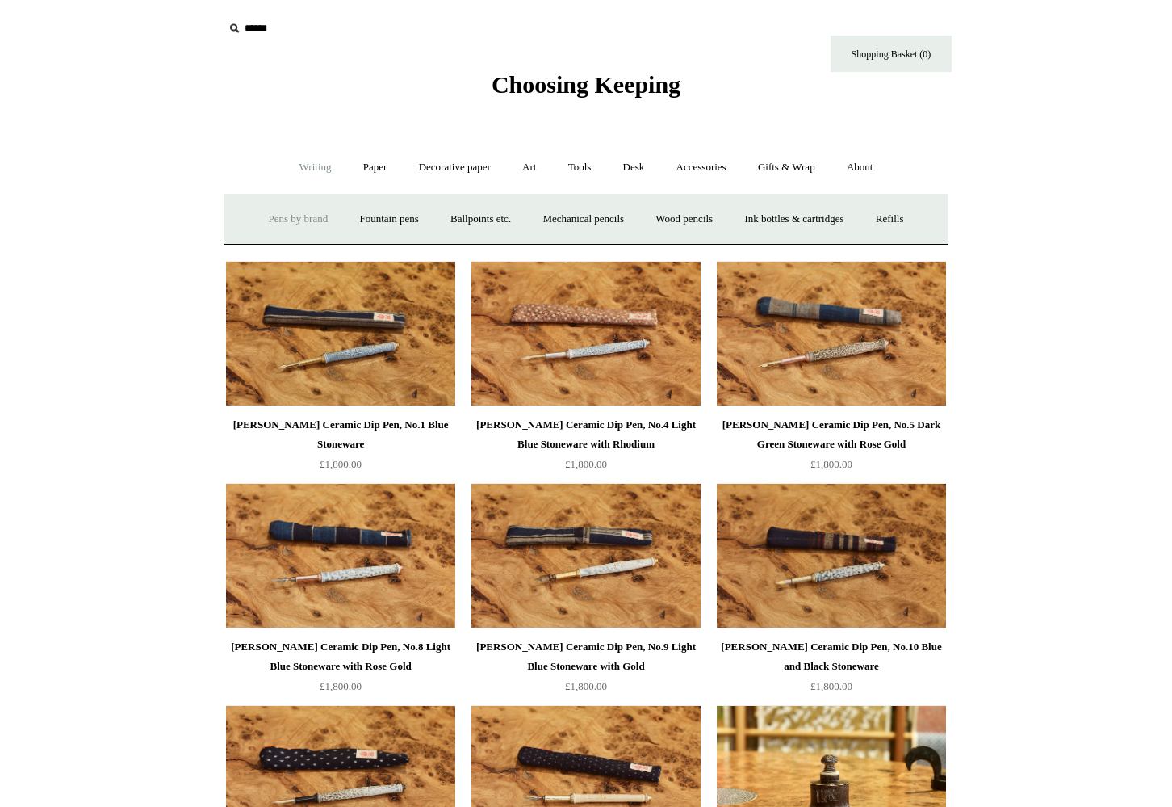
click at [287, 218] on link "Pens by brand +" at bounding box center [298, 219] width 89 height 43
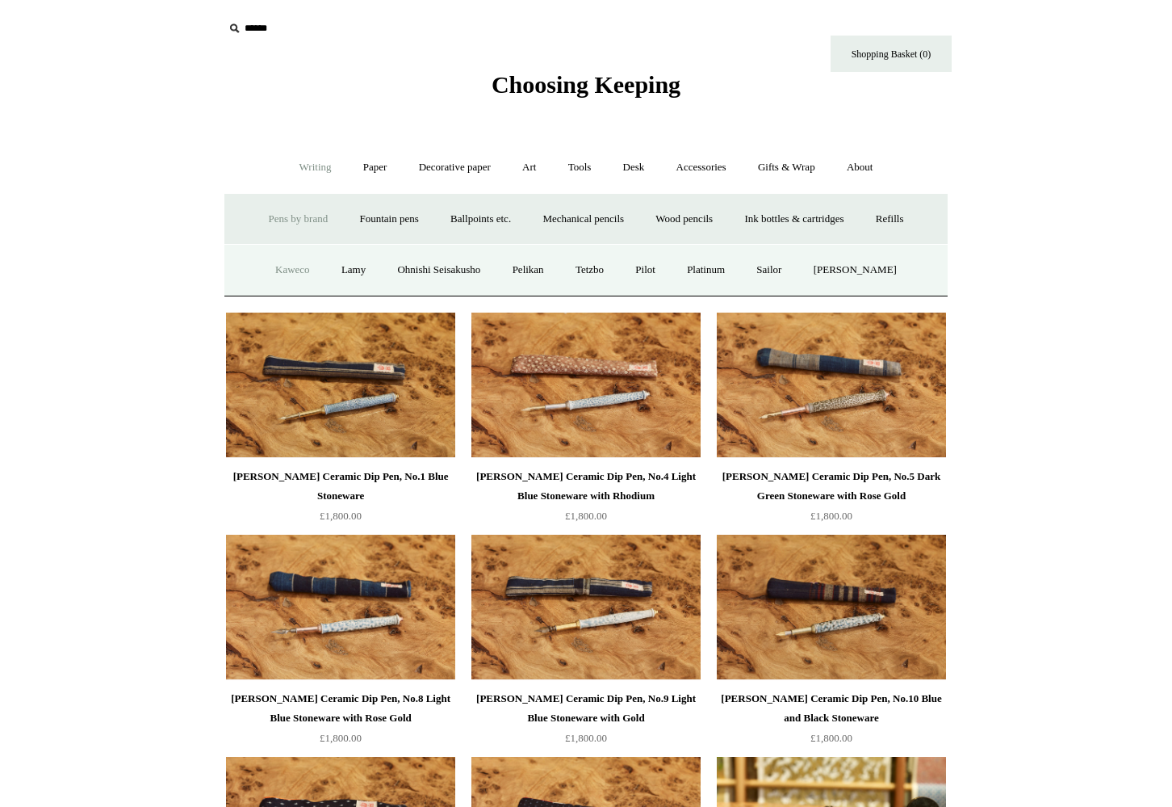
click at [289, 271] on link "Kaweco" at bounding box center [293, 270] width 64 height 43
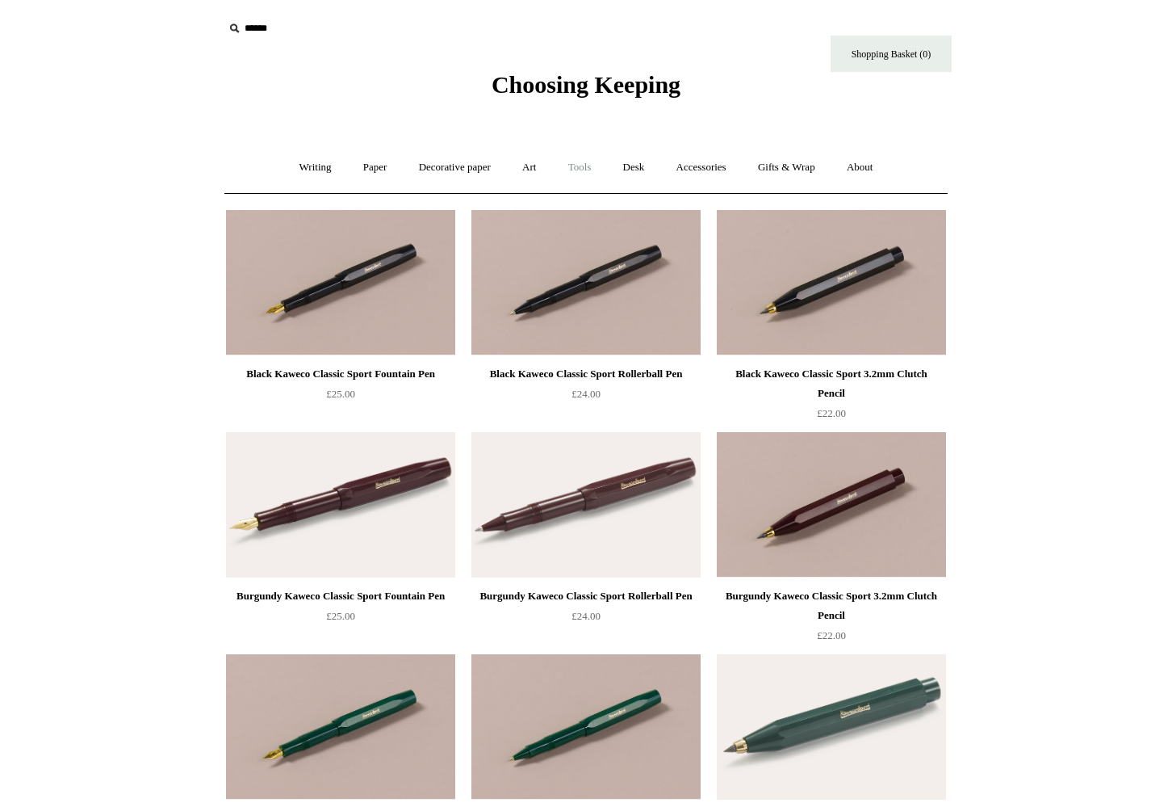
click at [591, 162] on link "Tools +" at bounding box center [580, 167] width 52 height 43
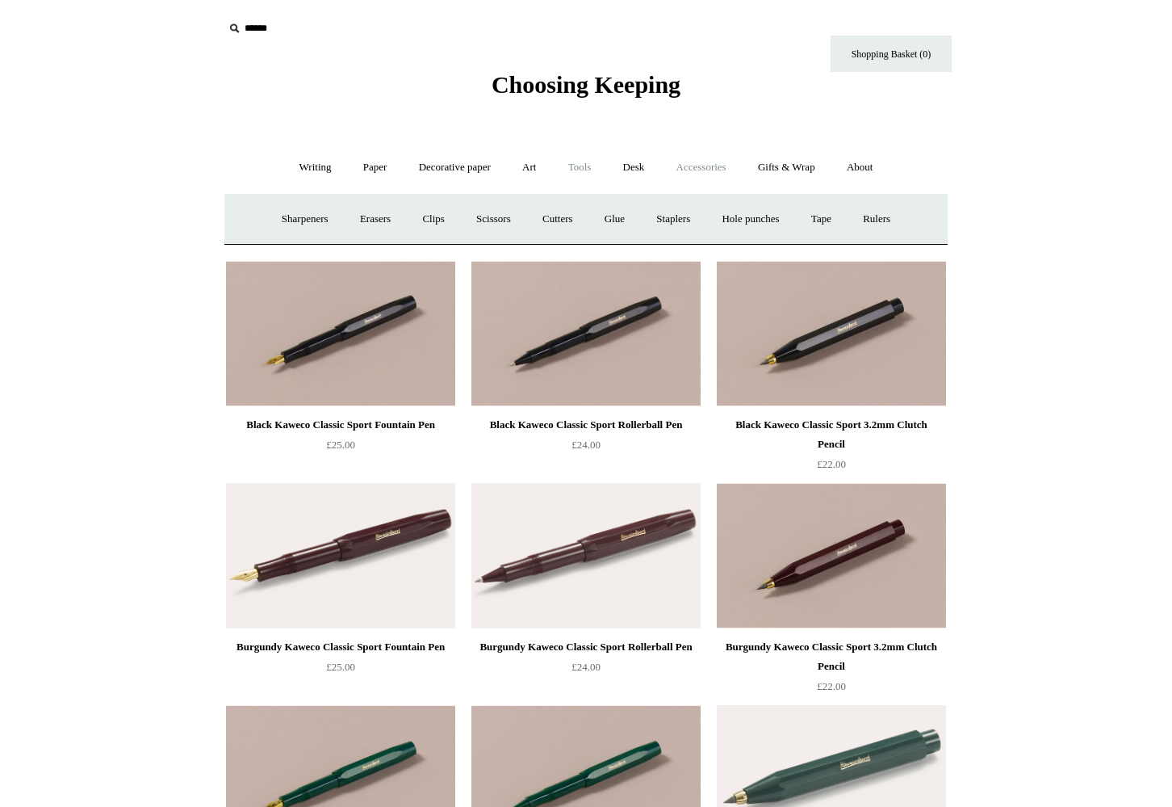
click at [706, 166] on link "Accessories +" at bounding box center [701, 167] width 79 height 43
click at [723, 214] on link "Books" at bounding box center [711, 219] width 56 height 43
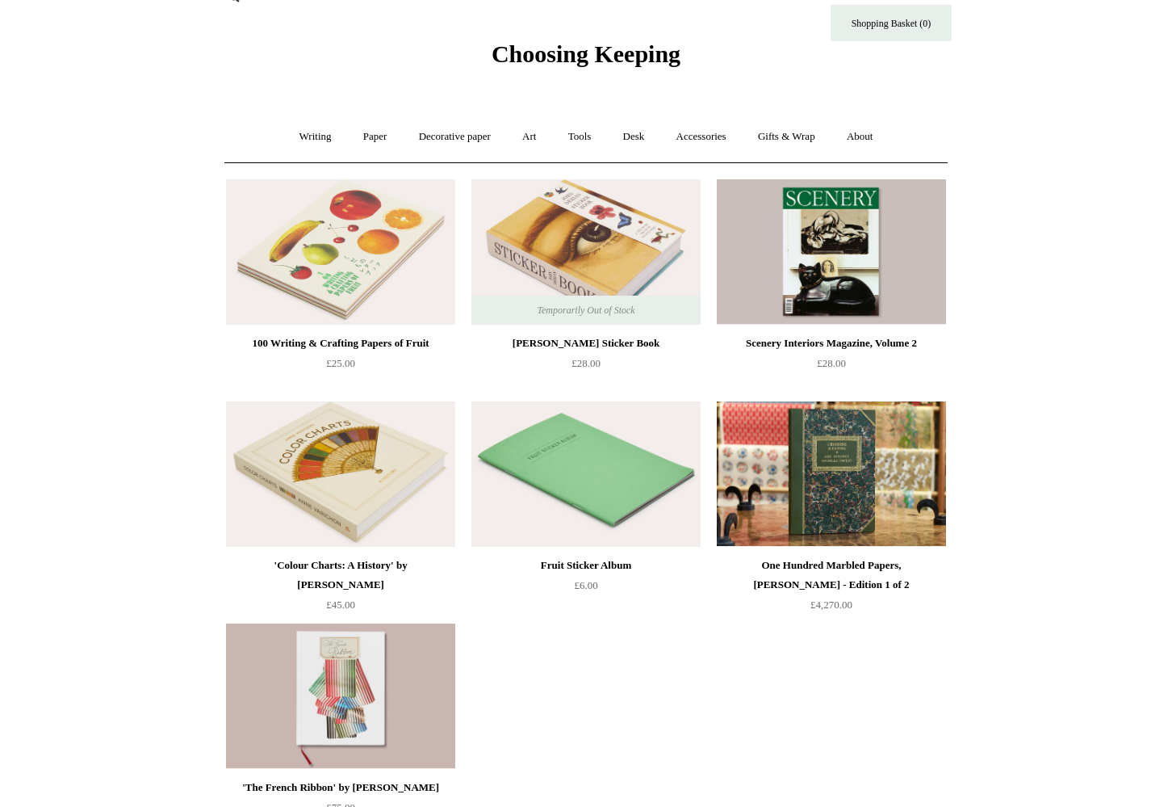
scroll to position [32, 0]
